Goal: Transaction & Acquisition: Purchase product/service

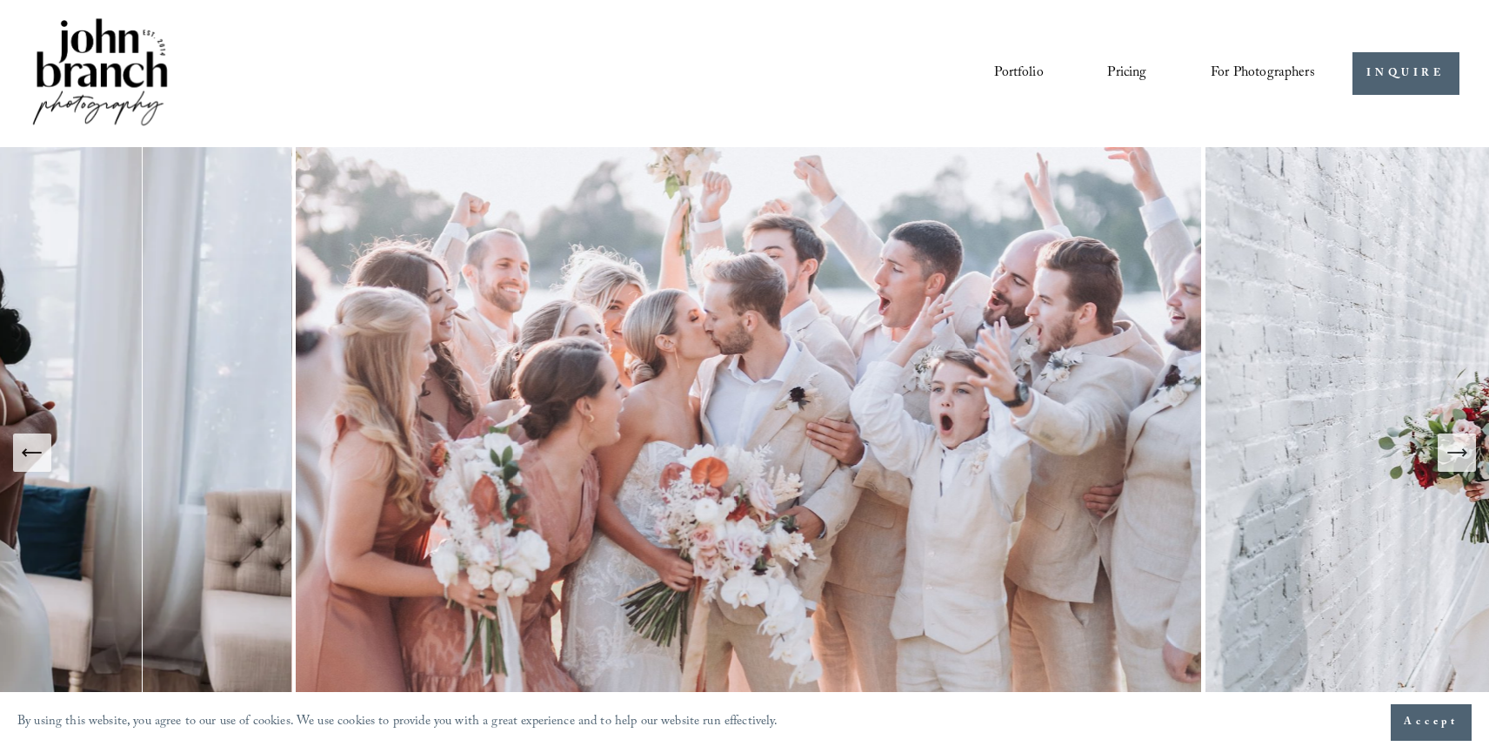
click at [1127, 71] on link "Pricing" at bounding box center [1126, 73] width 39 height 30
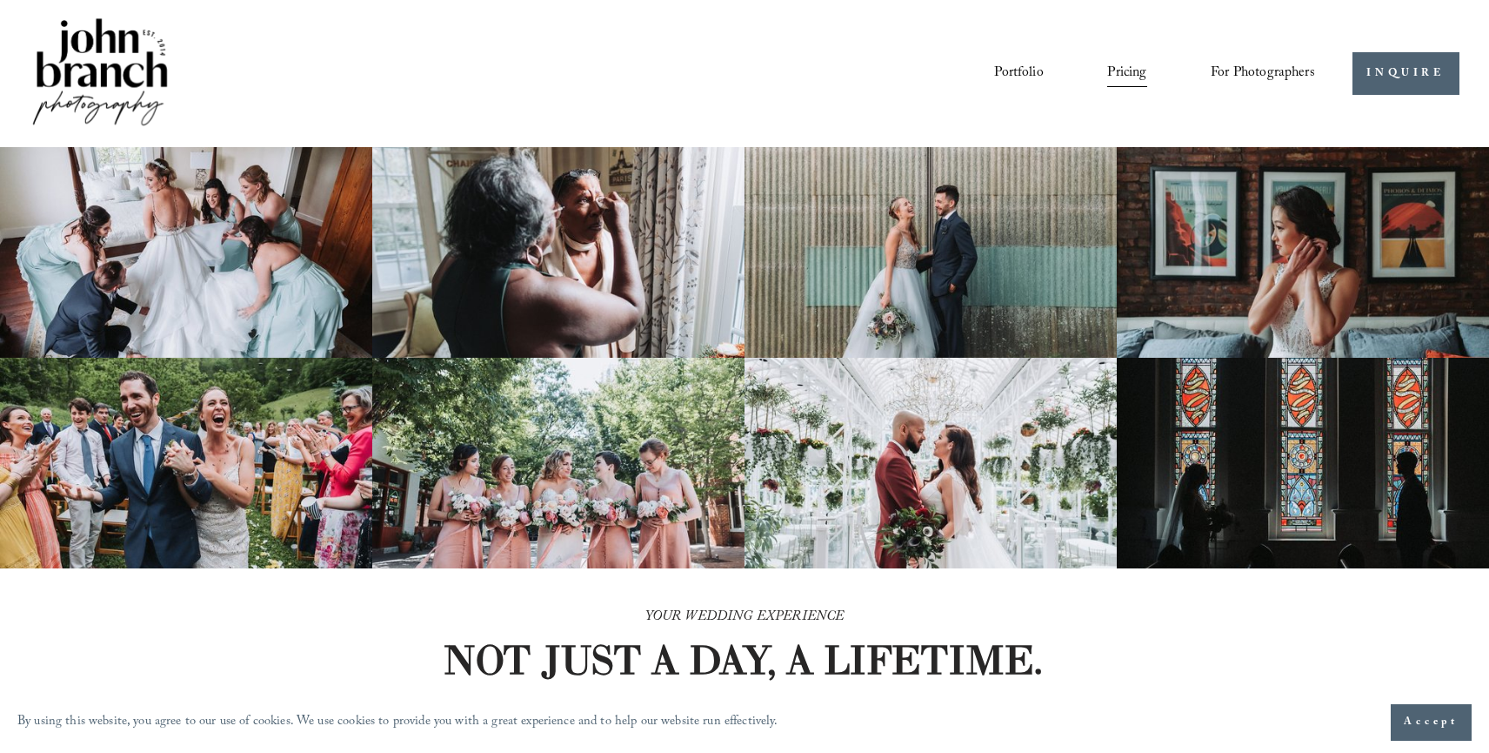
click at [1127, 71] on link "Pricing" at bounding box center [1126, 73] width 39 height 30
click at [1230, 71] on span "For Photographers" at bounding box center [1263, 73] width 104 height 27
click at [0, 0] on span "Presets" at bounding box center [0, 0] width 0 height 0
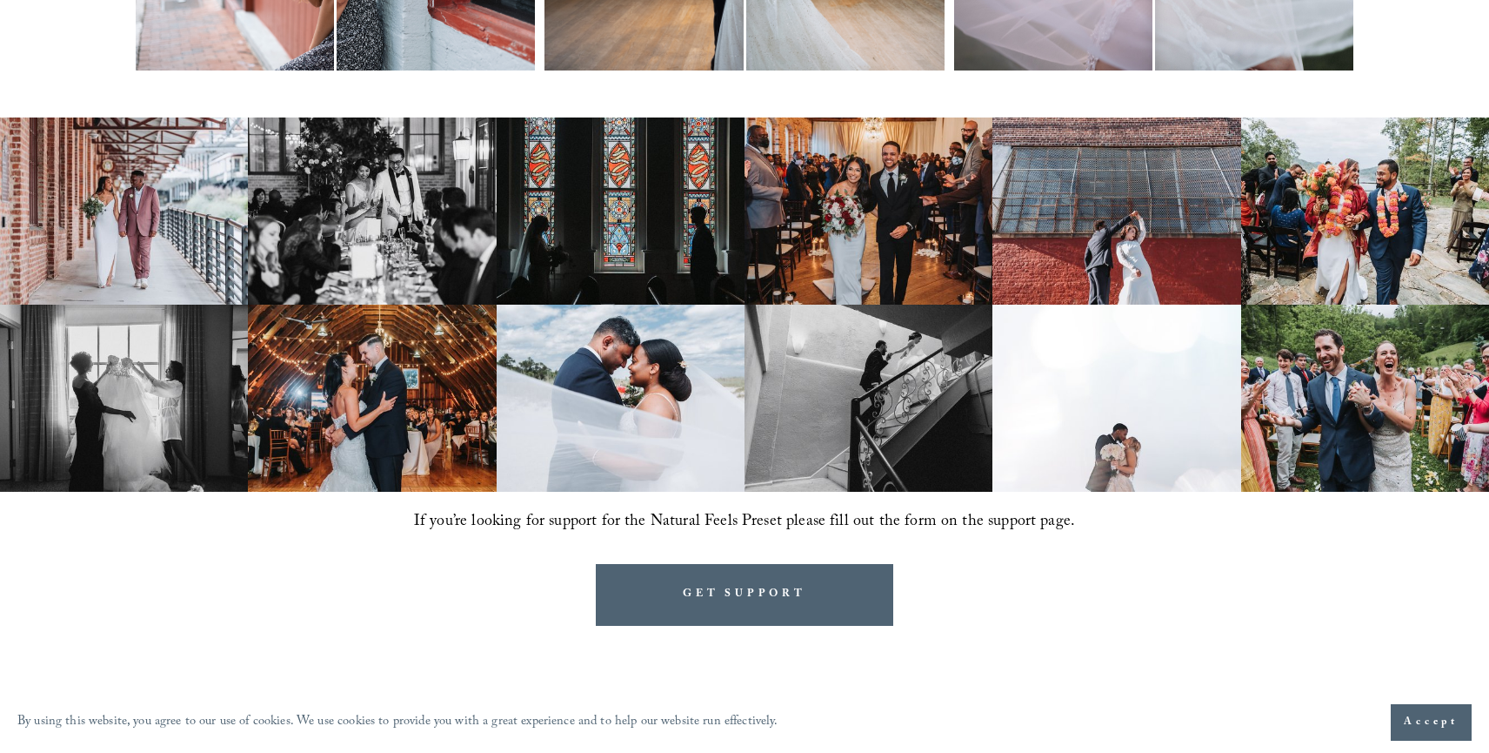
scroll to position [1159, 0]
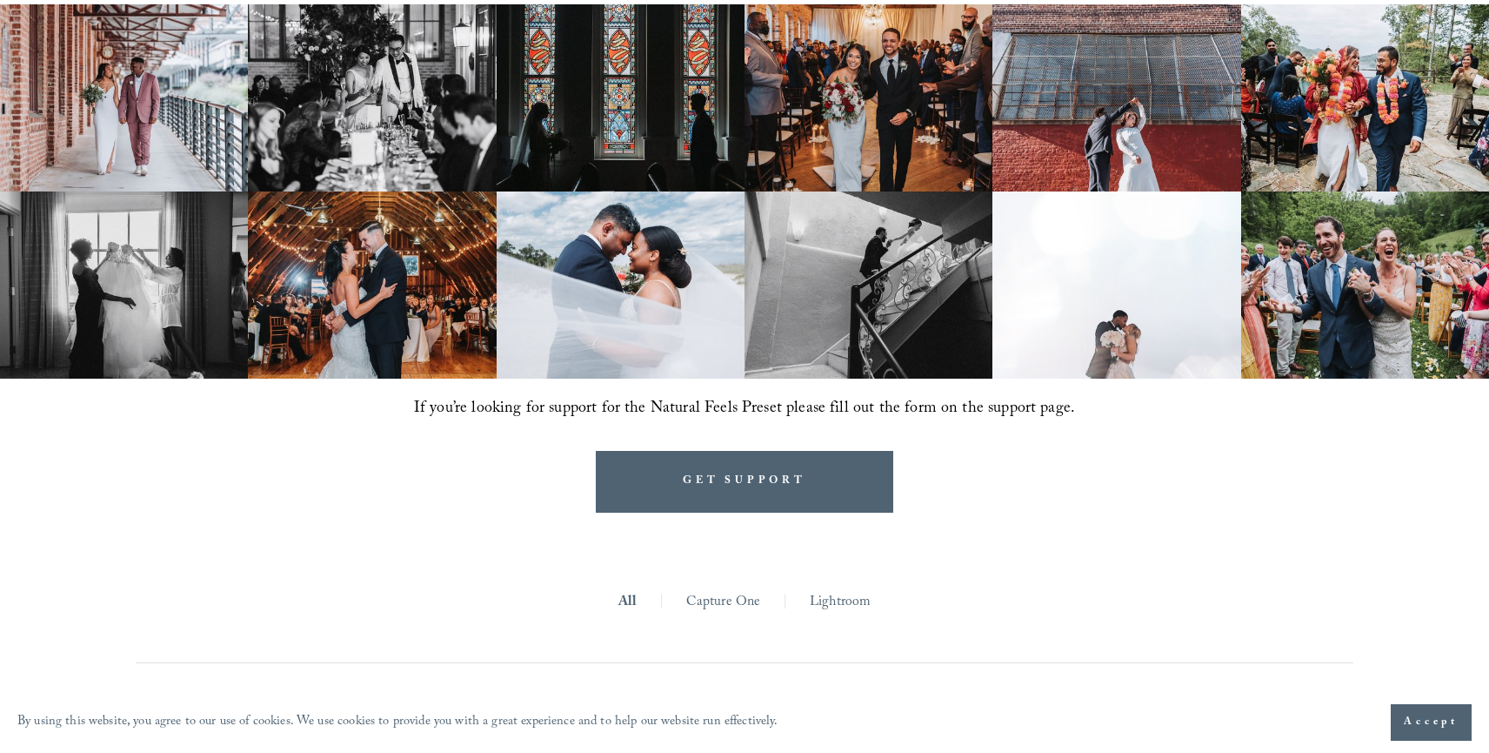
drag, startPoint x: 1426, startPoint y: 714, endPoint x: 1364, endPoint y: 692, distance: 65.5
click at [1425, 714] on span "Accept" at bounding box center [1431, 721] width 55 height 17
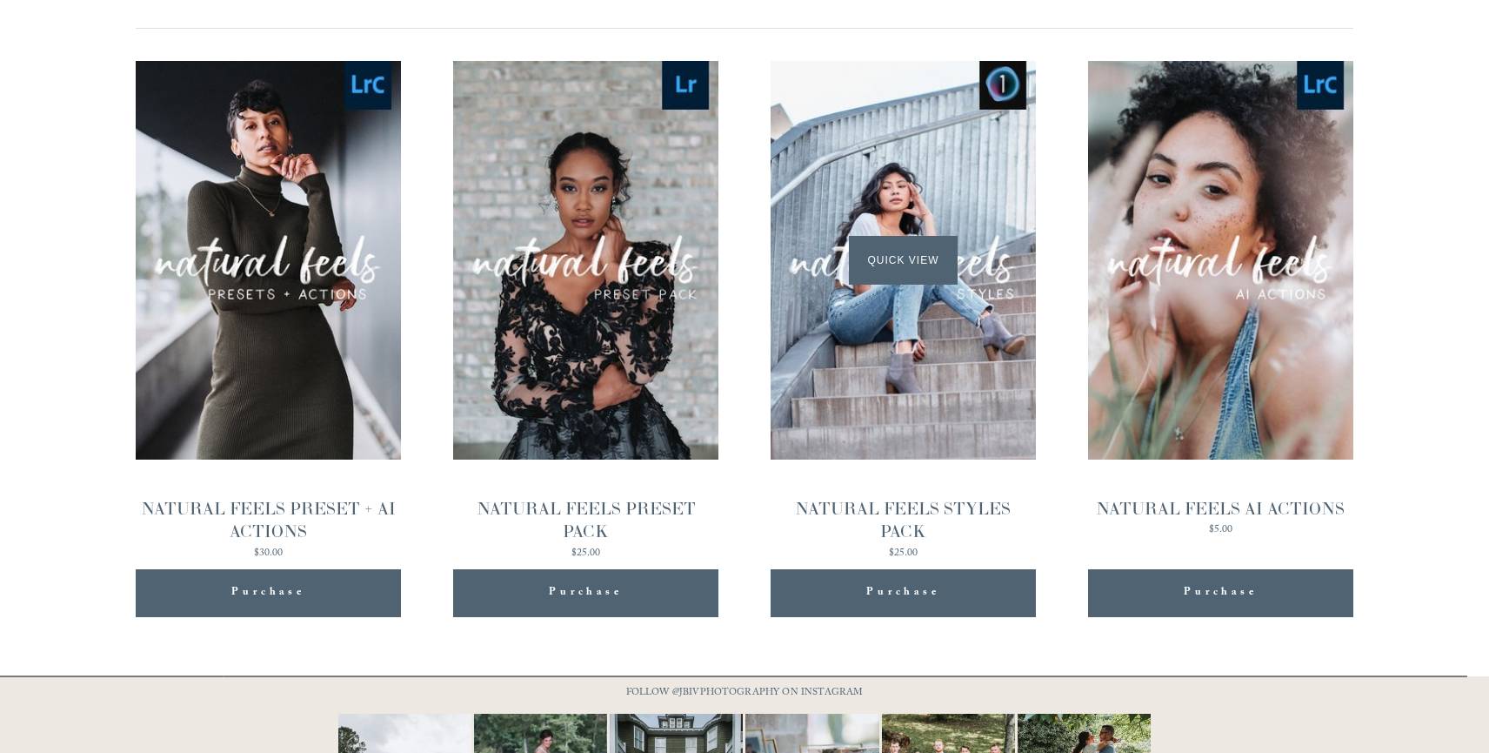
scroll to position [1953, 0]
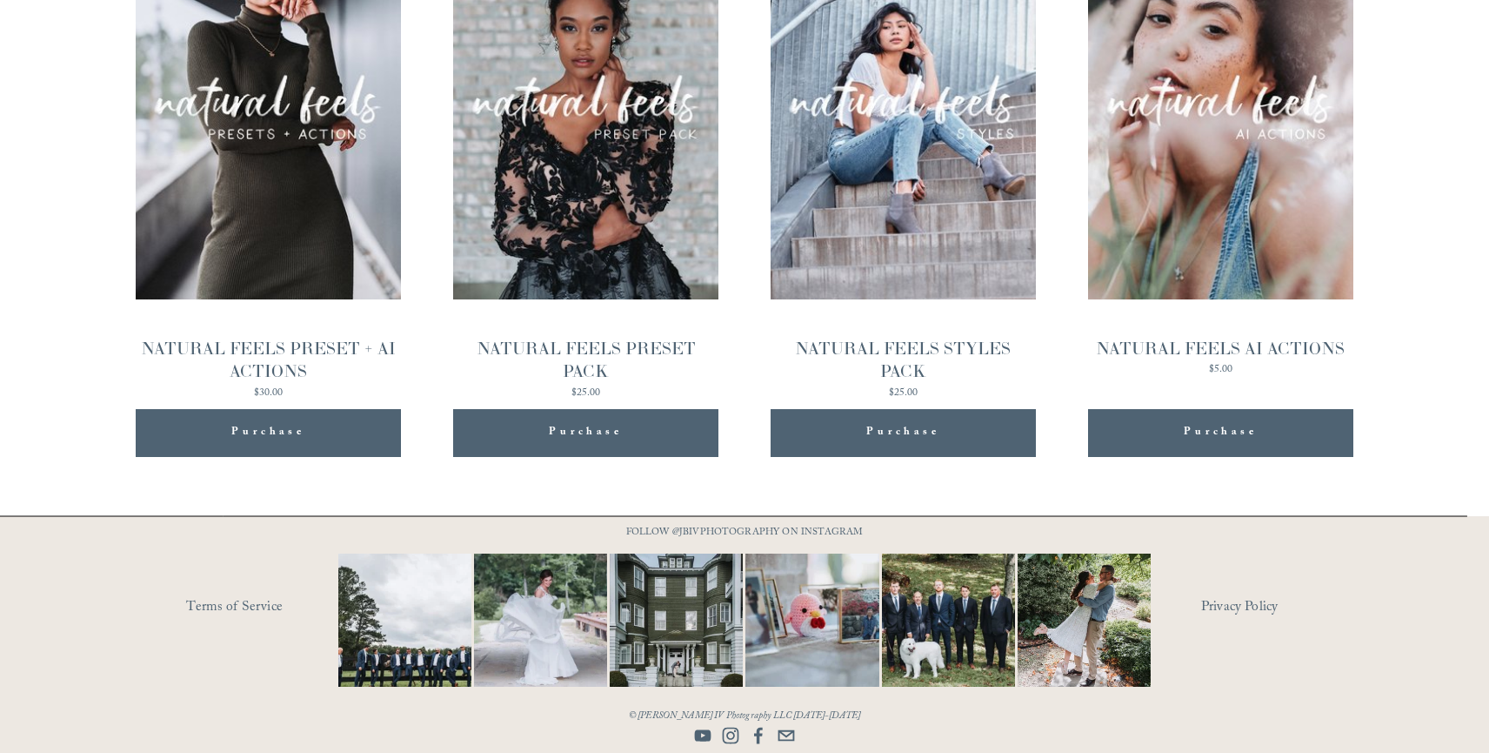
click at [283, 415] on div "Purchase Added!" at bounding box center [268, 433] width 231 height 48
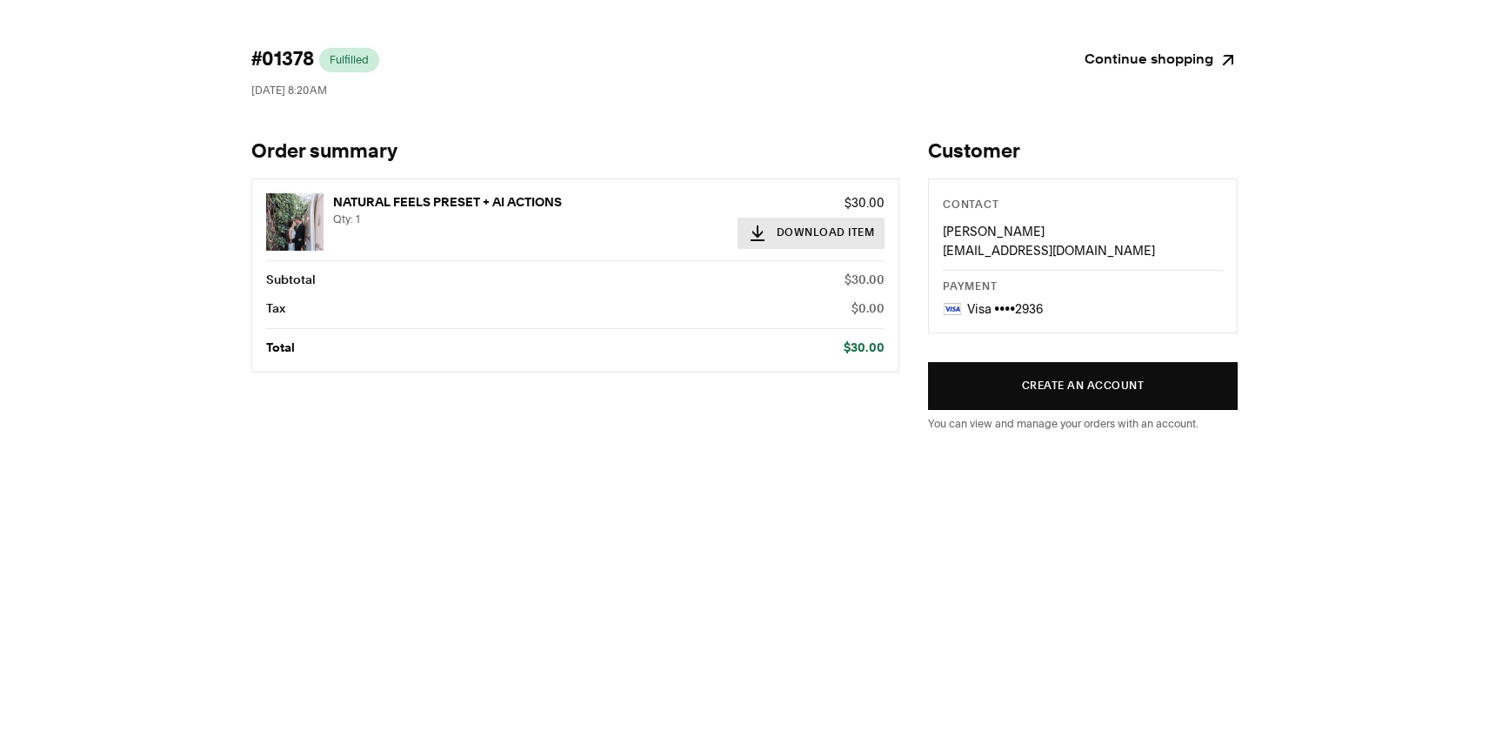
click at [826, 231] on button "Download Item" at bounding box center [812, 232] width 148 height 31
